Goal: Task Accomplishment & Management: Manage account settings

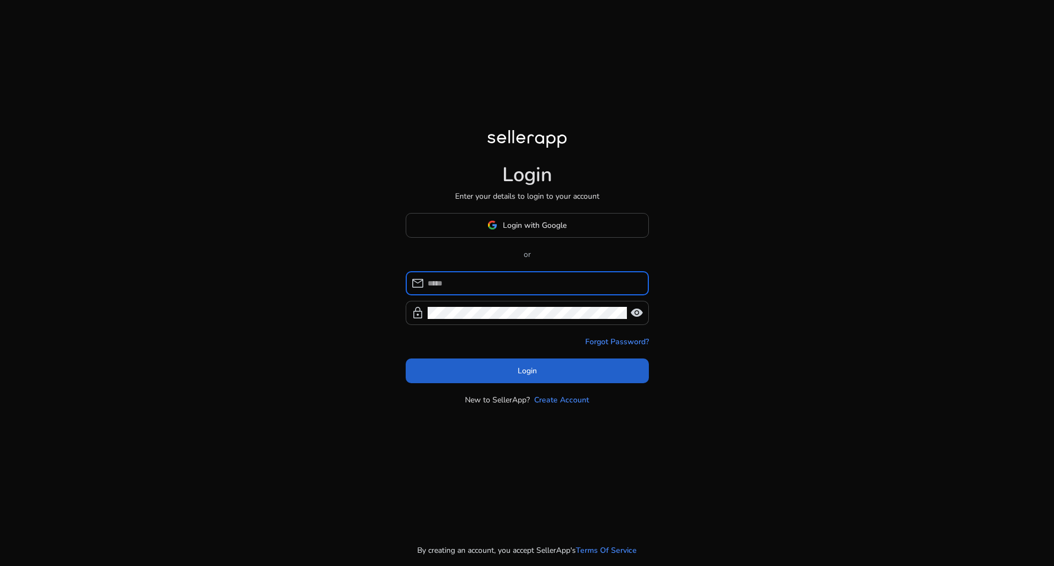
type input "**********"
click at [560, 376] on span at bounding box center [527, 370] width 243 height 26
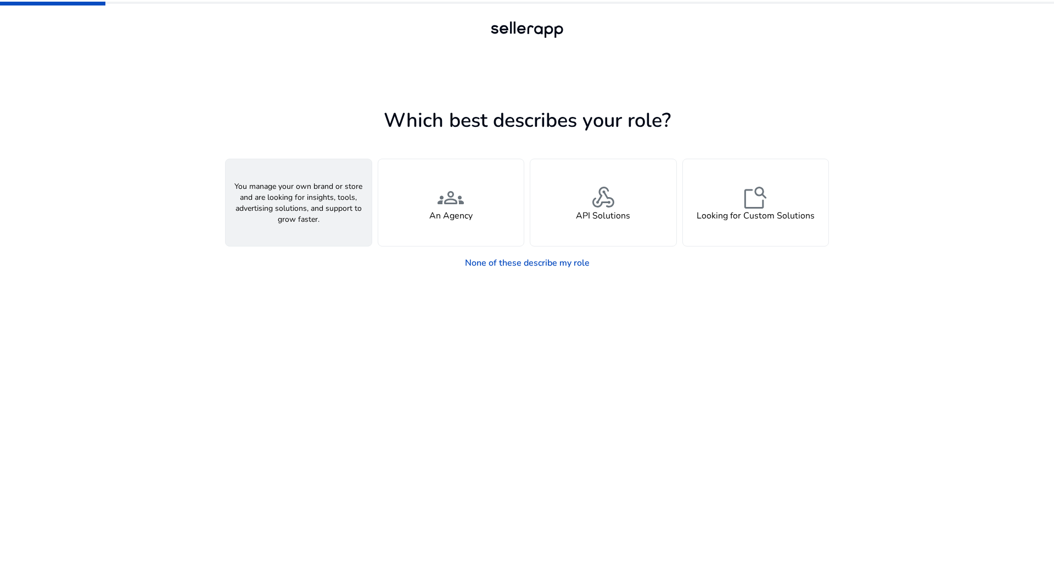
click at [328, 205] on div "person A Seller" at bounding box center [299, 202] width 146 height 87
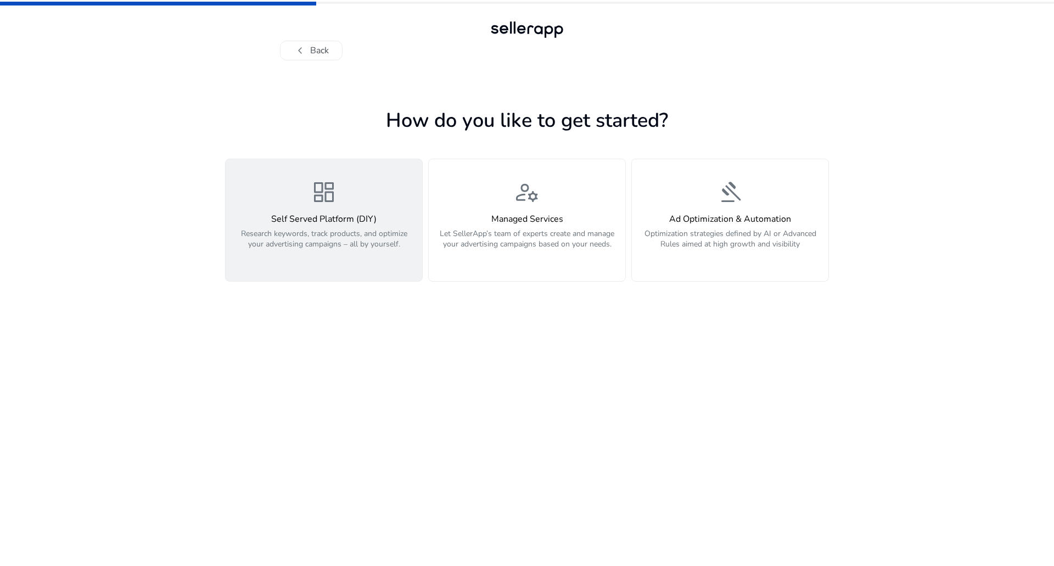
click at [359, 220] on h4 "Self Served Platform (DIY)" at bounding box center [323, 219] width 183 height 10
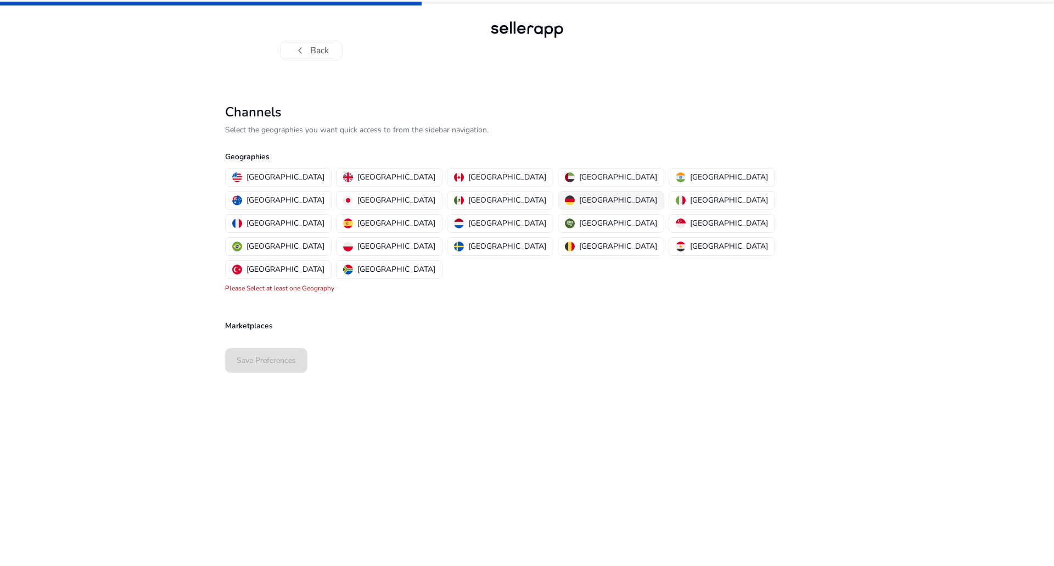
click at [579, 197] on p "[GEOGRAPHIC_DATA]" at bounding box center [618, 200] width 78 height 12
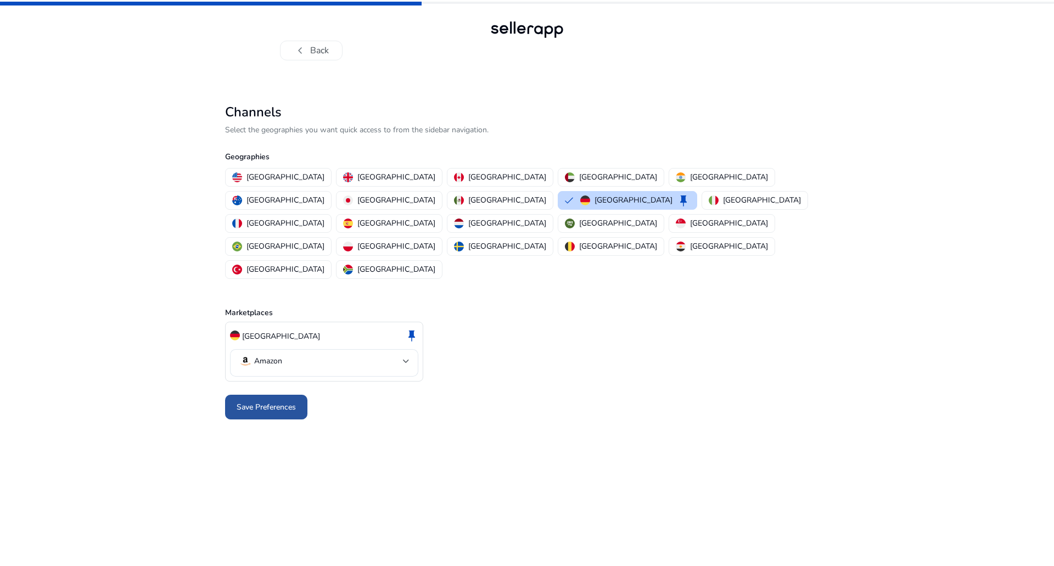
click at [280, 401] on span "Save Preferences" at bounding box center [266, 407] width 59 height 12
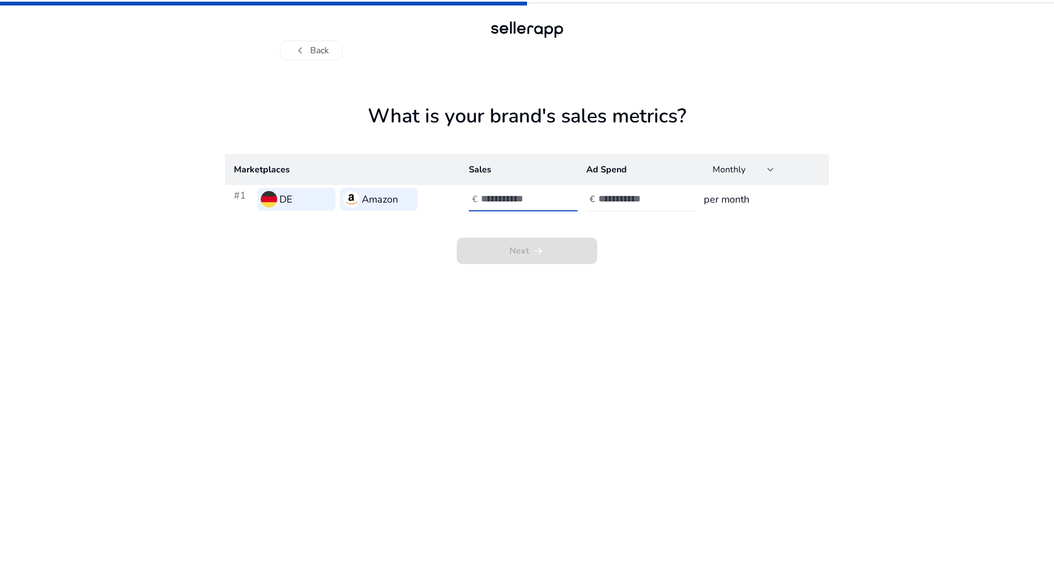
click at [523, 201] on input "number" at bounding box center [518, 199] width 74 height 12
type input "*"
type input "*****"
click at [642, 201] on input "number" at bounding box center [635, 199] width 74 height 12
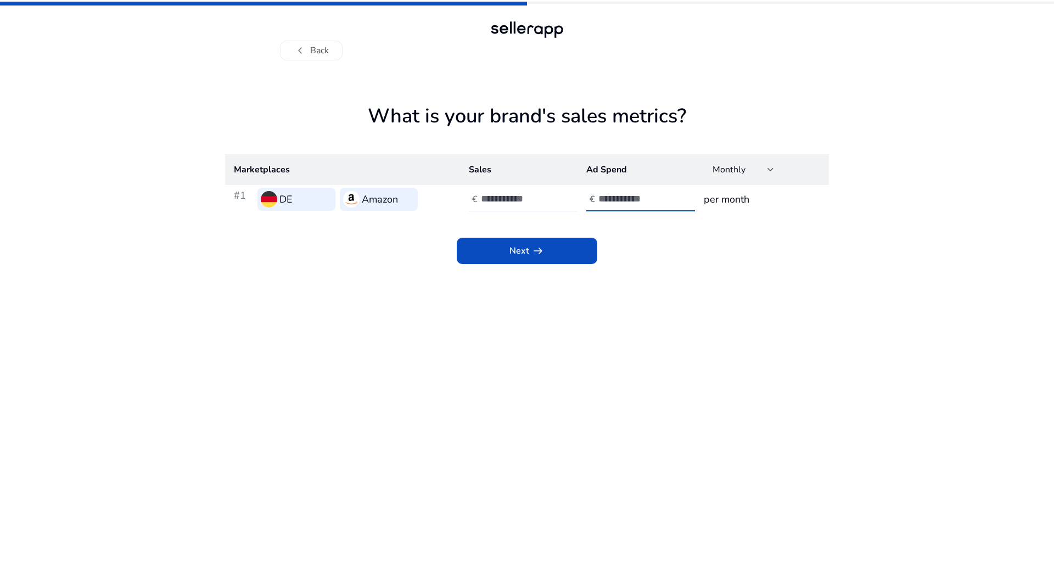
type input "*"
type input "***"
click at [562, 254] on span at bounding box center [527, 251] width 141 height 26
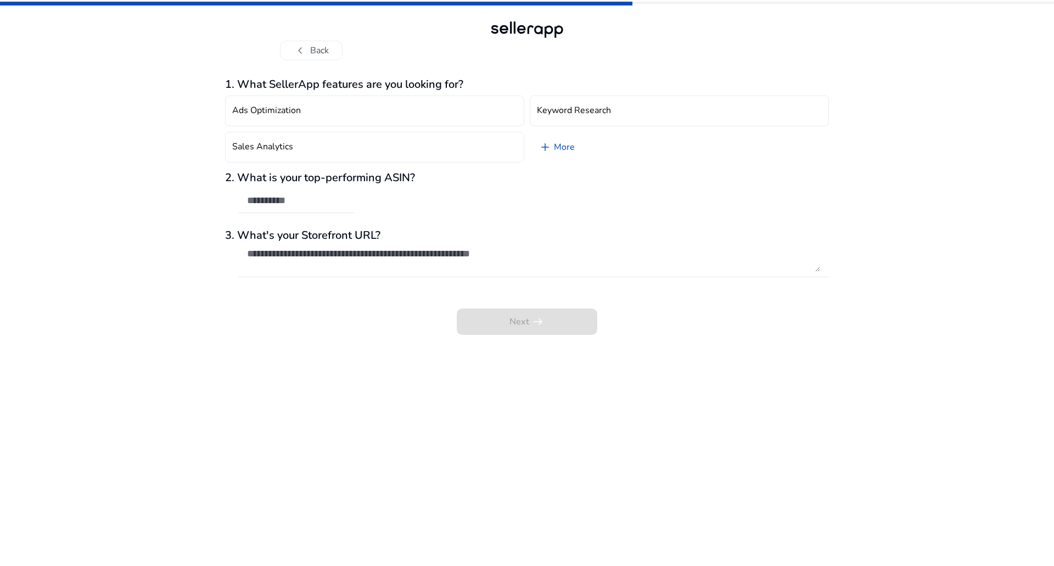
click at [157, 217] on div "chevron_left Back 1. What SellerApp features are you looking for? Ads Optimizat…" at bounding box center [527, 283] width 1054 height 566
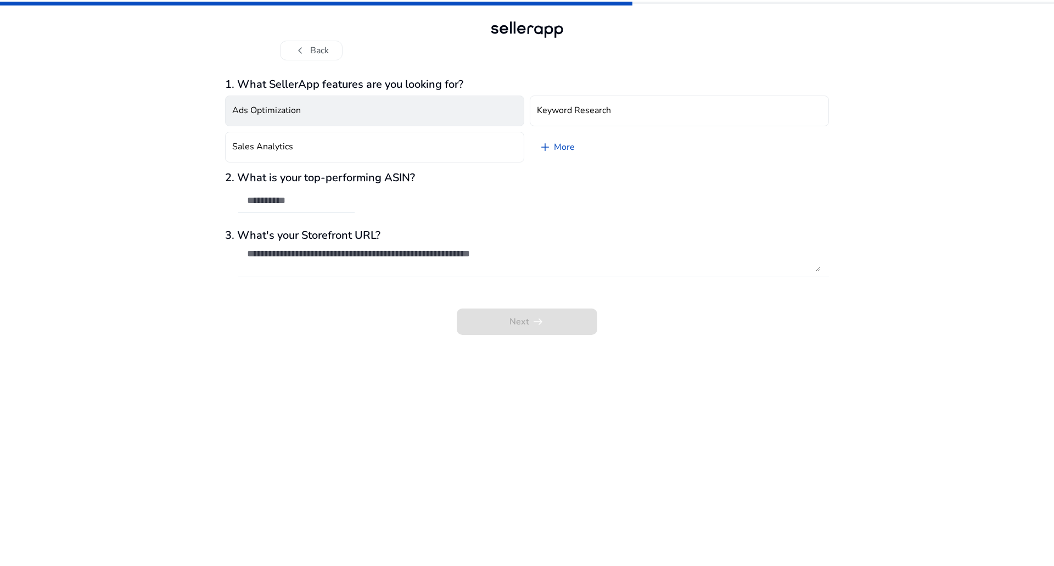
click at [484, 119] on button "Ads Optimization" at bounding box center [374, 111] width 299 height 31
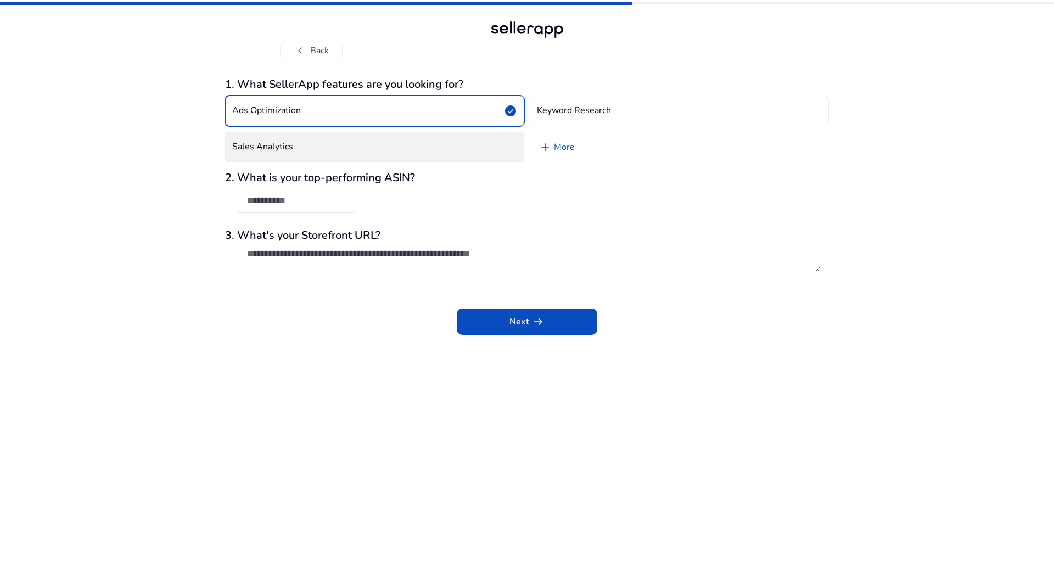
click at [441, 148] on button "Sales Analytics" at bounding box center [374, 147] width 299 height 31
click at [488, 109] on button "Ads Optimization check_circle" at bounding box center [374, 111] width 299 height 31
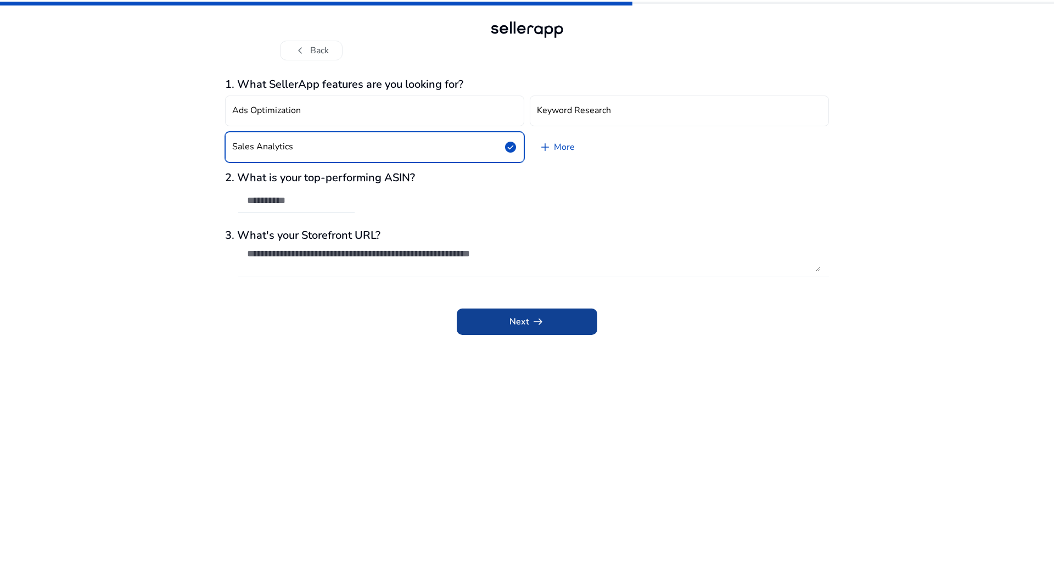
click at [510, 324] on span "Next arrow_right_alt" at bounding box center [527, 321] width 35 height 13
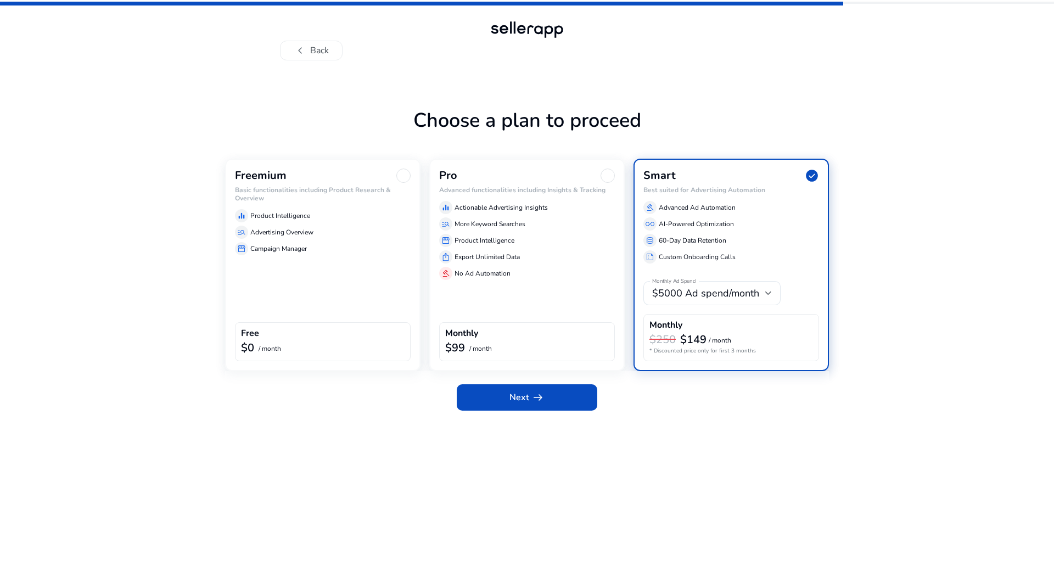
click at [336, 312] on div "Freemium Basic functionalities including Product Research & Overview equalizer …" at bounding box center [322, 265] width 195 height 212
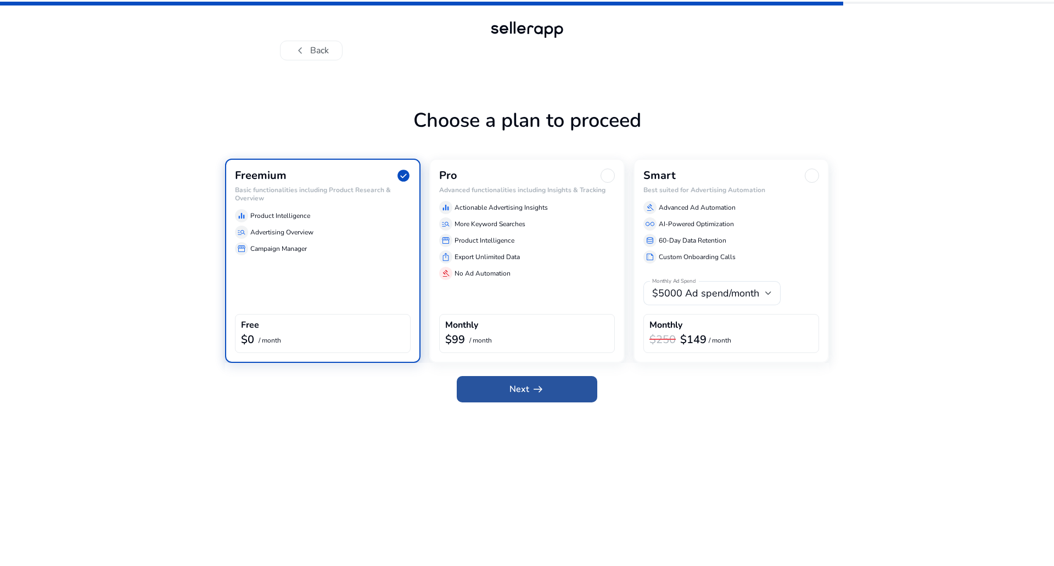
click at [520, 391] on span "Next arrow_right_alt" at bounding box center [527, 389] width 35 height 13
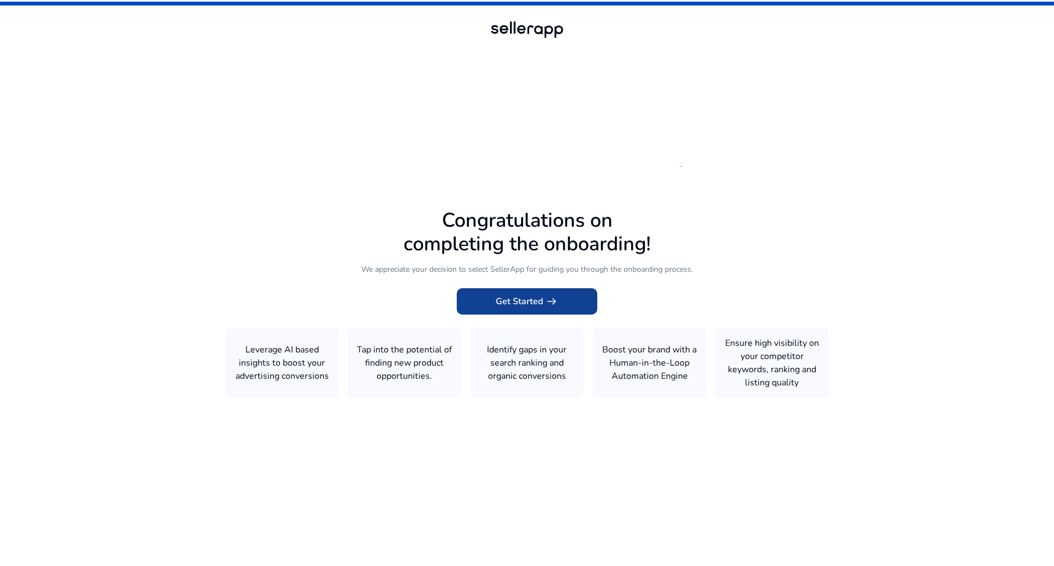
click at [524, 300] on span "Get Started arrow_right_alt" at bounding box center [527, 301] width 63 height 13
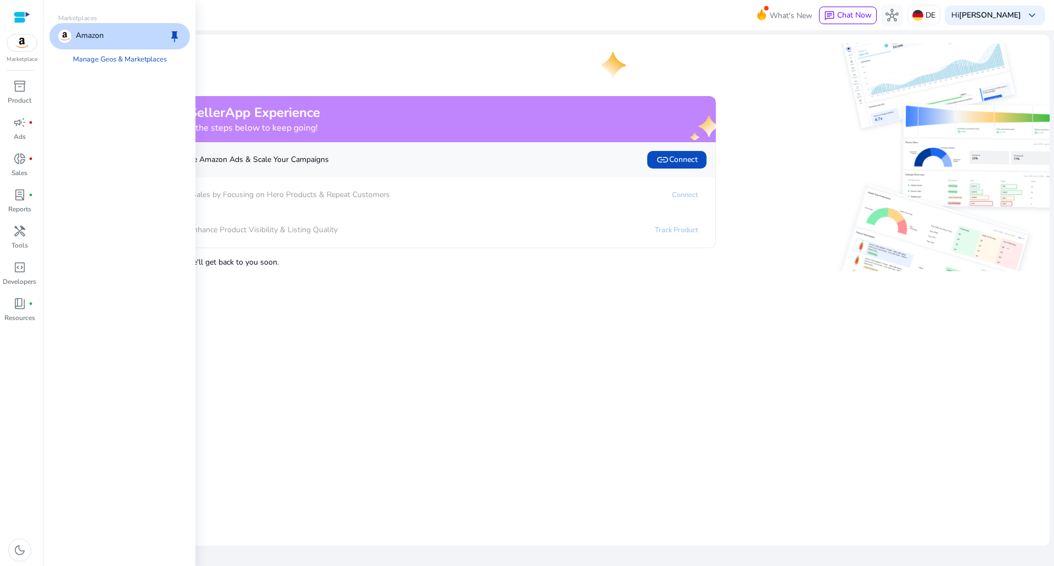
click at [119, 38] on div "Amazon keep" at bounding box center [119, 36] width 141 height 26
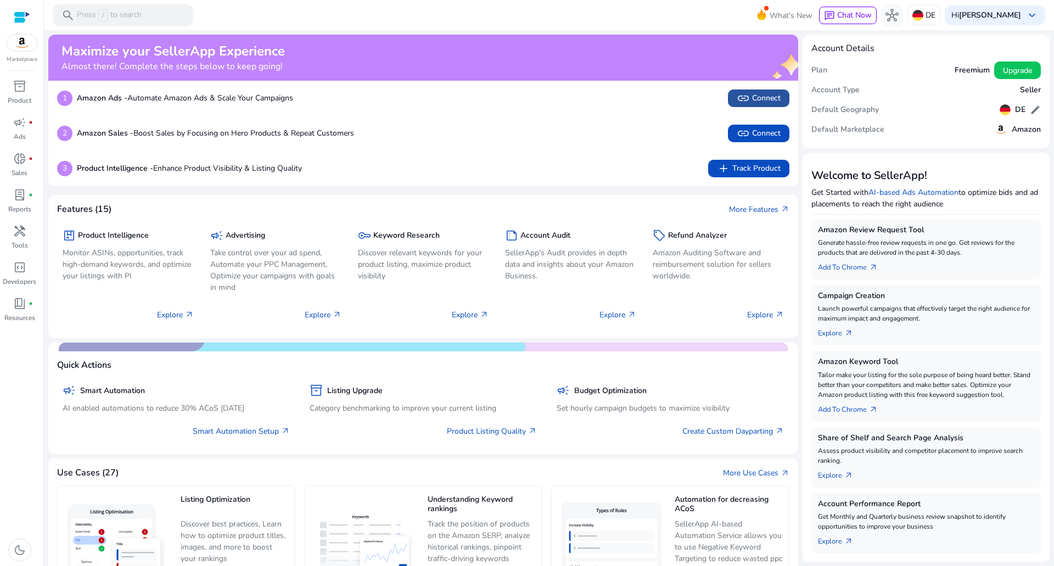
click at [754, 103] on span "link Connect" at bounding box center [759, 98] width 44 height 13
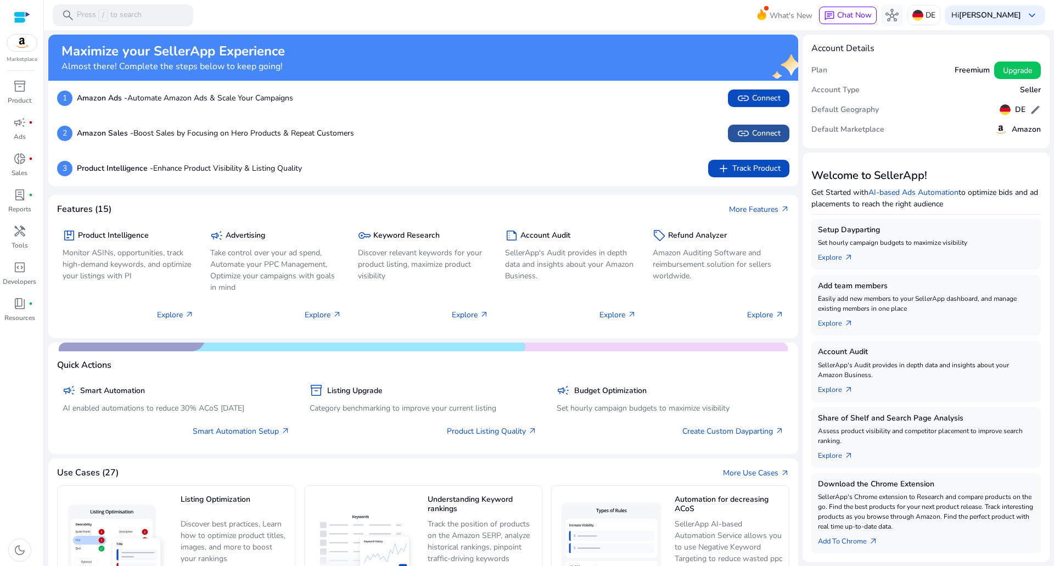
click at [760, 131] on span "link Connect" at bounding box center [759, 133] width 44 height 13
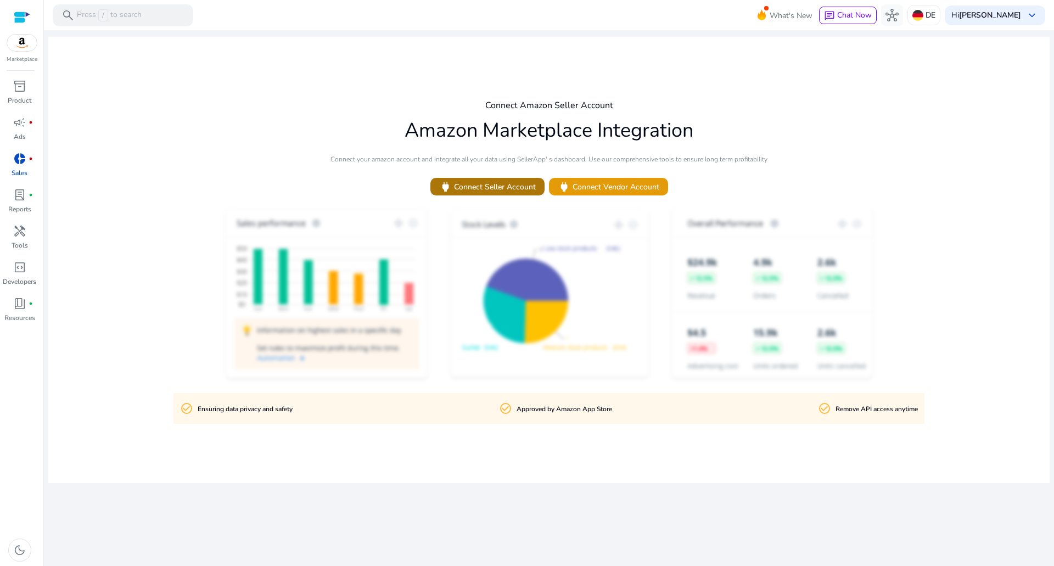
click at [516, 189] on span "power Connect Seller Account" at bounding box center [487, 187] width 97 height 13
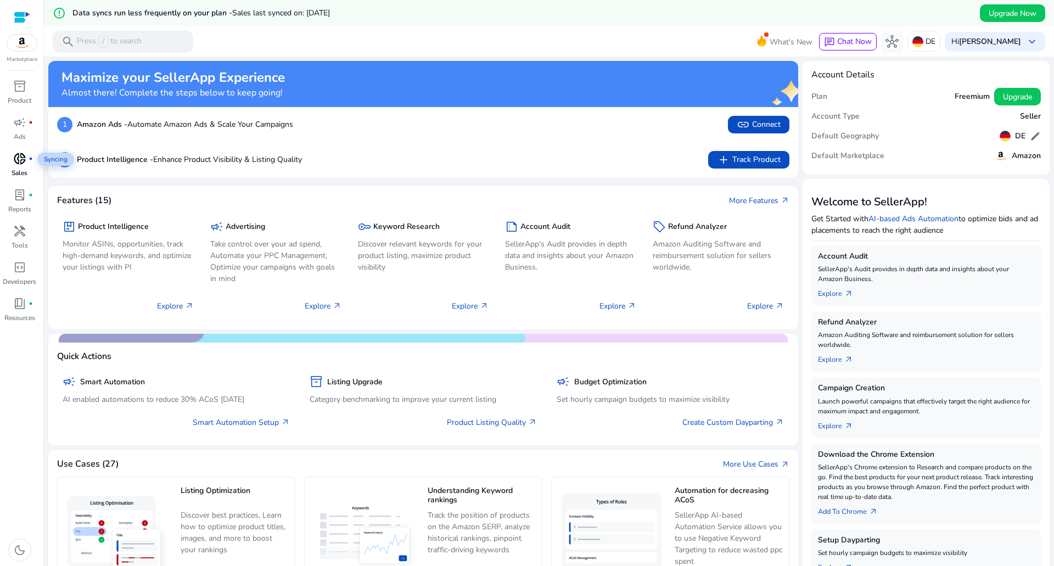
click at [26, 165] on div "donut_small fiber_manual_record" at bounding box center [19, 159] width 31 height 18
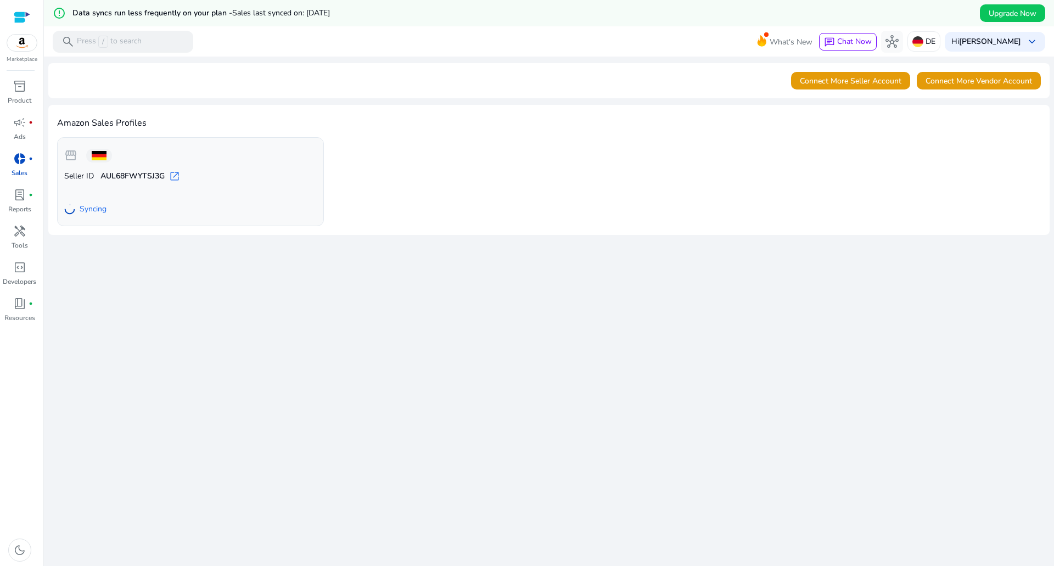
click at [26, 172] on p "Sales" at bounding box center [20, 173] width 16 height 10
click at [23, 203] on div "lab_profile fiber_manual_record" at bounding box center [19, 195] width 31 height 18
click at [18, 195] on span "lab_profile" at bounding box center [19, 194] width 13 height 13
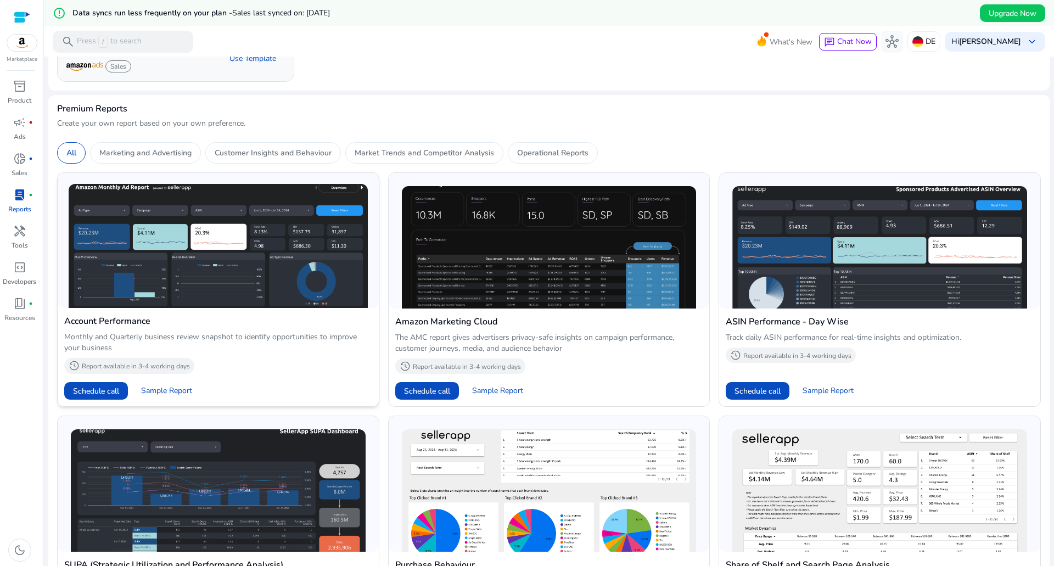
scroll to position [225, 0]
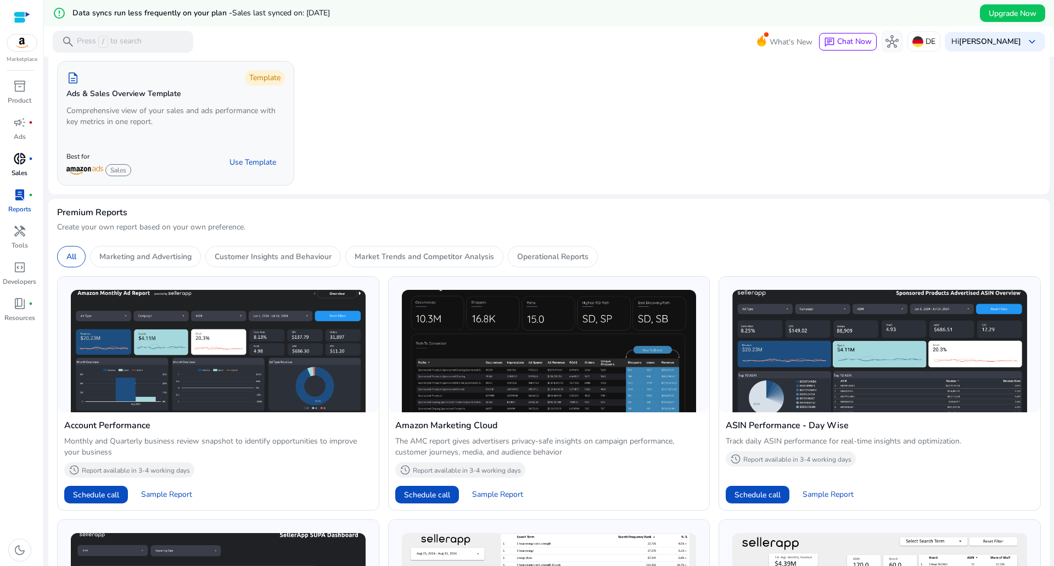
click at [31, 162] on div "donut_small fiber_manual_record" at bounding box center [19, 159] width 31 height 18
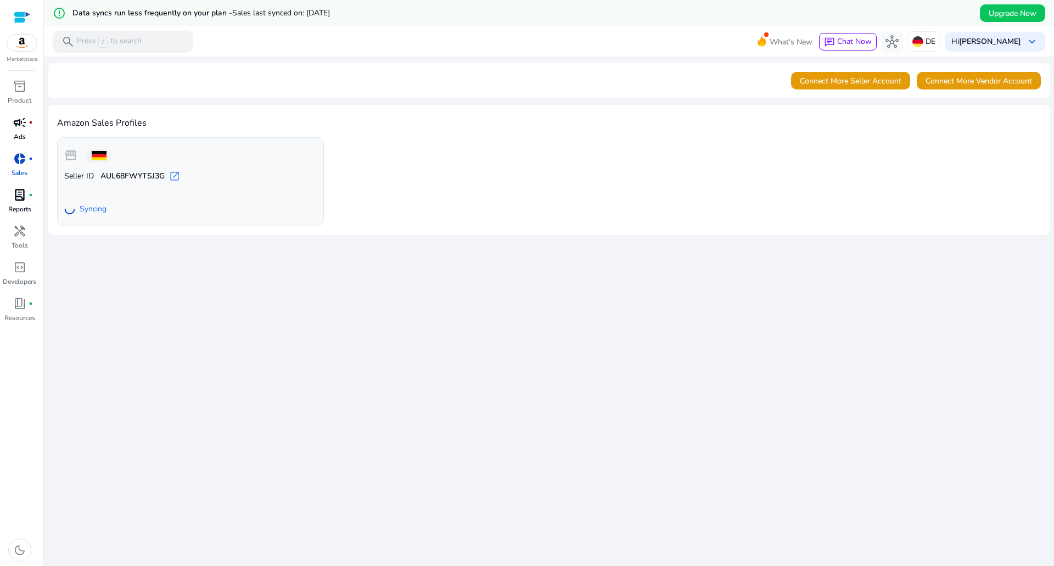
click at [25, 127] on span "campaign" at bounding box center [19, 122] width 13 height 13
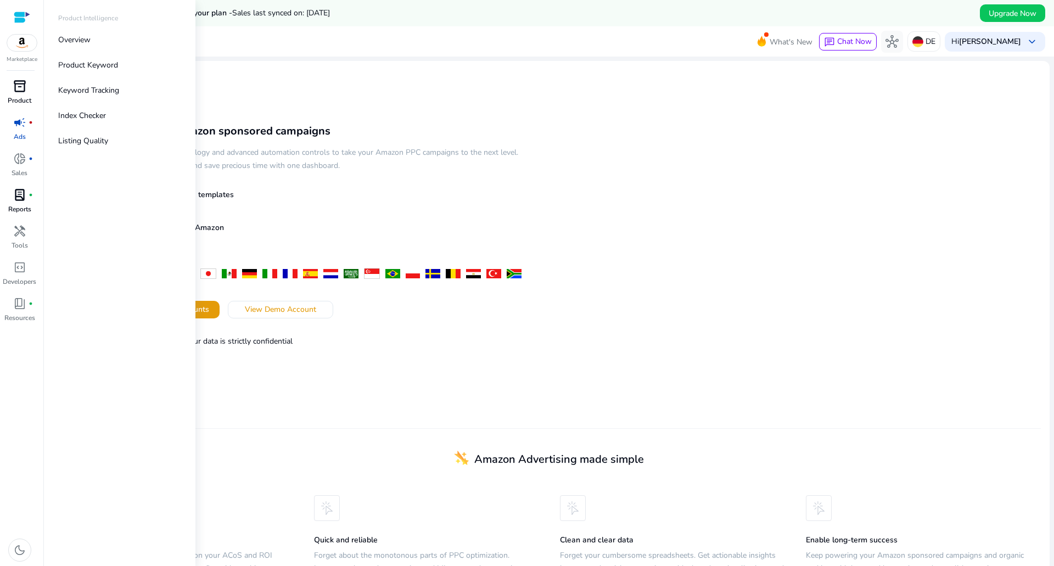
click at [24, 97] on p "Product" at bounding box center [20, 101] width 24 height 10
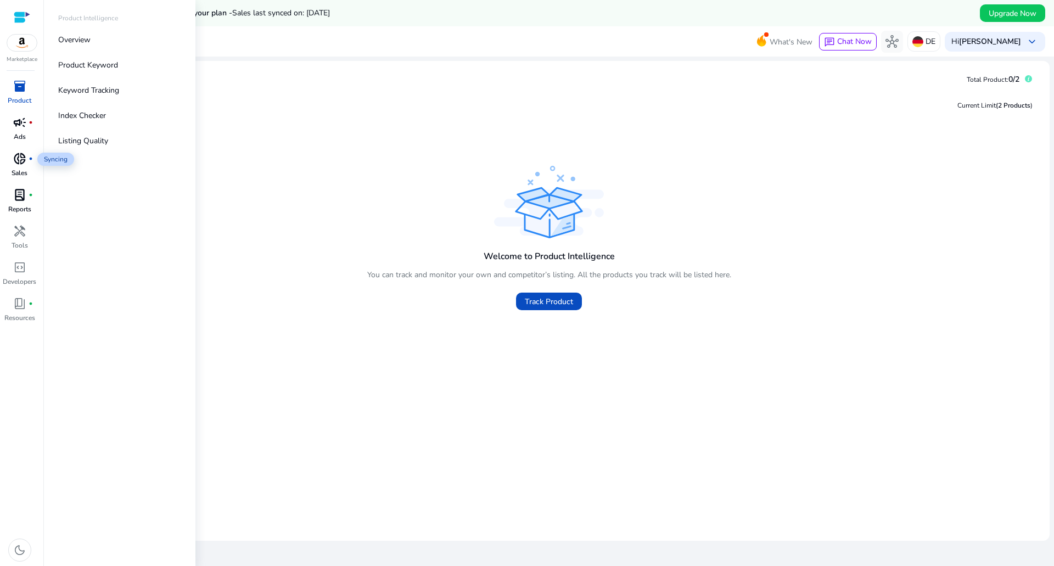
click at [26, 163] on span "donut_small" at bounding box center [19, 158] width 13 height 13
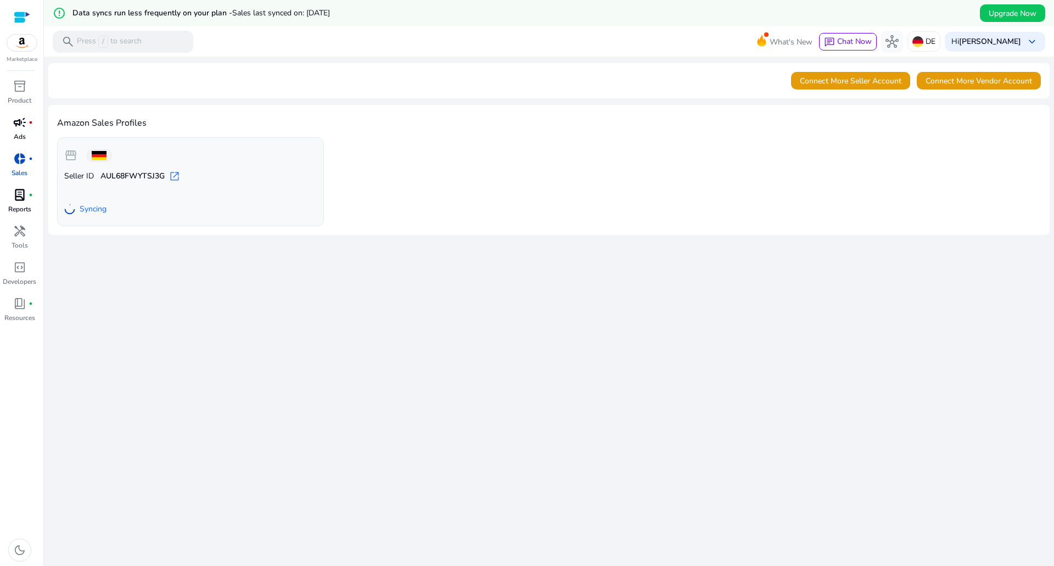
click at [151, 346] on div "We are getting things ready for you... Connect More Seller Account Connect More…" at bounding box center [548, 325] width 1001 height 536
